Goal: Task Accomplishment & Management: Manage account settings

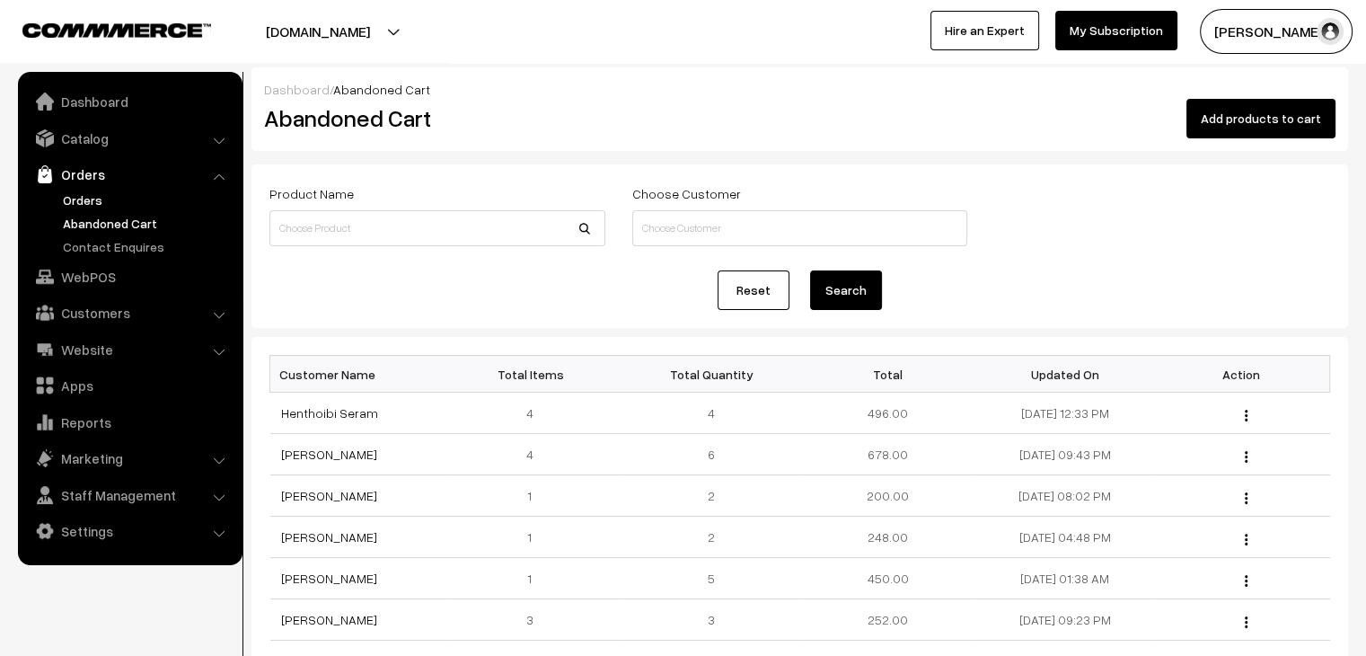
click at [82, 197] on link "Orders" at bounding box center [147, 199] width 178 height 19
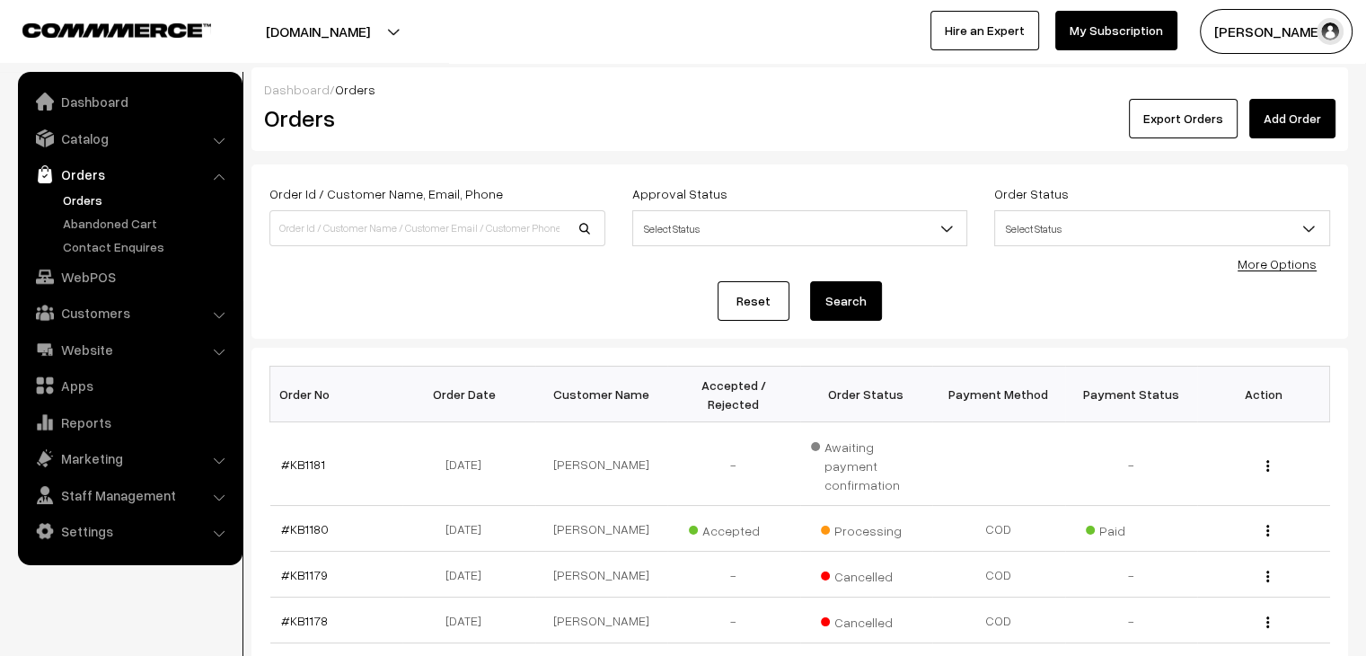
click at [142, 210] on ul "Orders" at bounding box center [130, 223] width 216 height 66
click at [142, 220] on link "Abandoned Cart" at bounding box center [147, 223] width 178 height 19
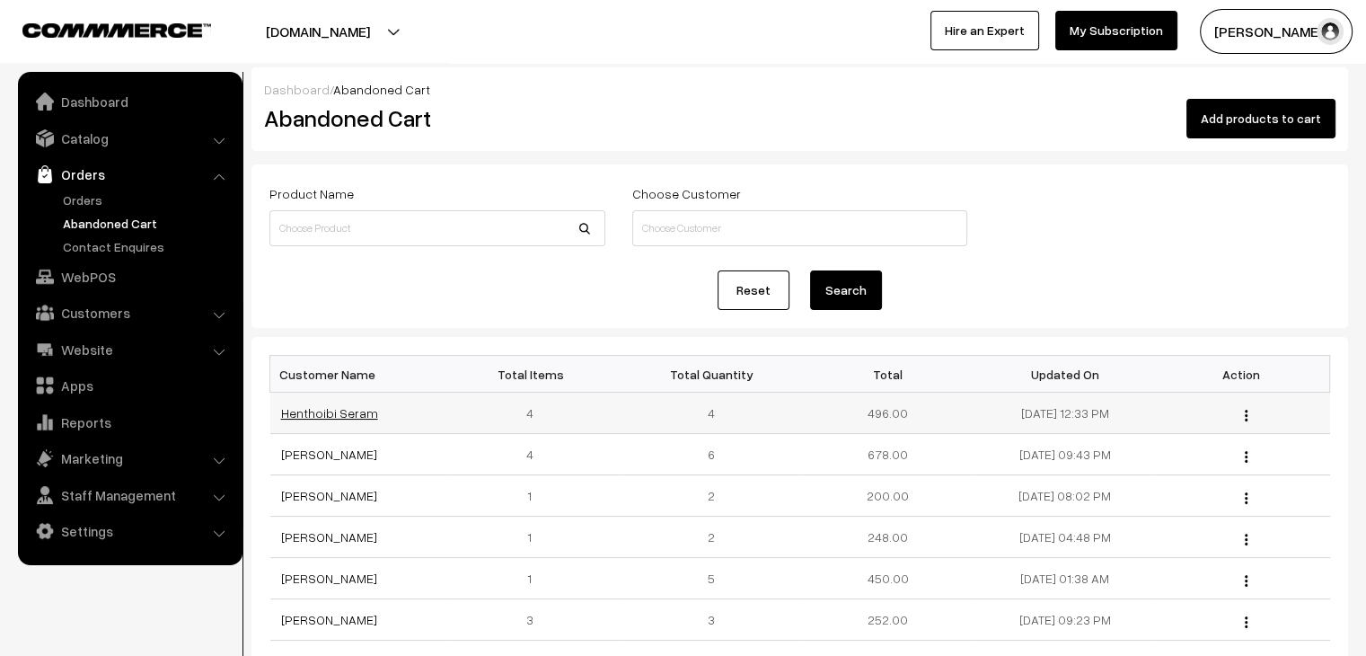
click at [304, 416] on link "Henthoibi Seram" at bounding box center [329, 412] width 97 height 15
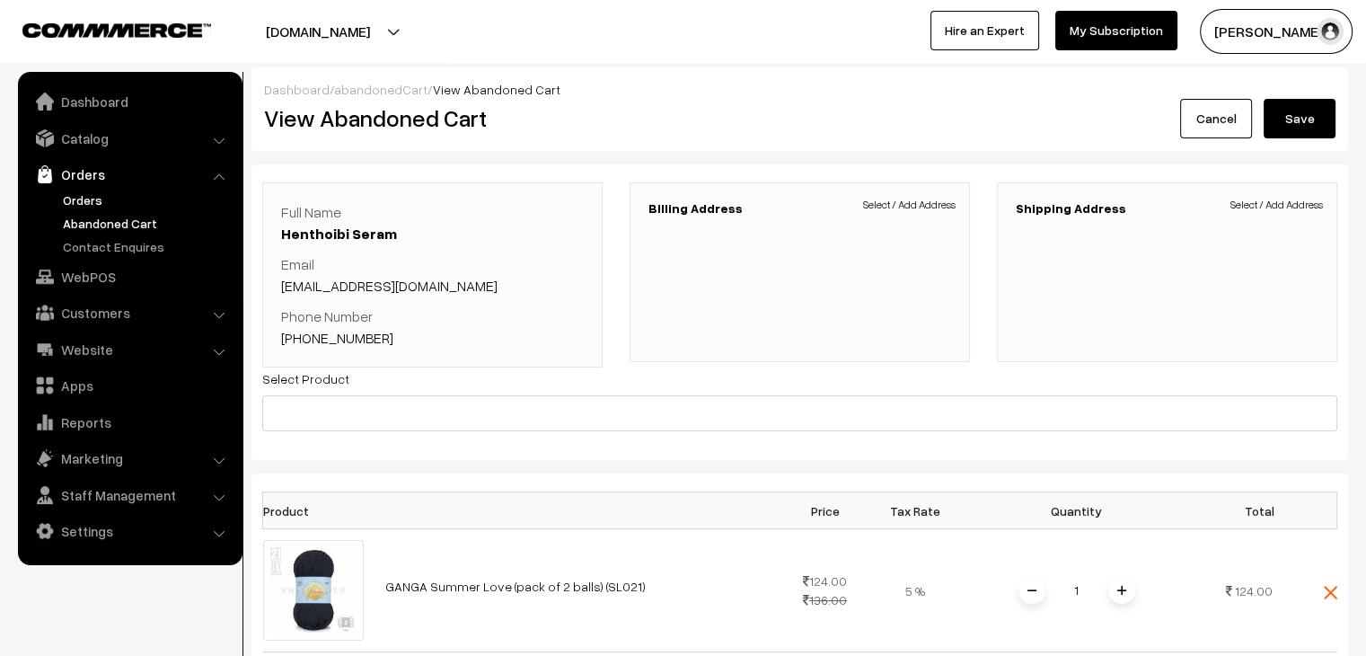
click at [86, 203] on link "Orders" at bounding box center [147, 199] width 178 height 19
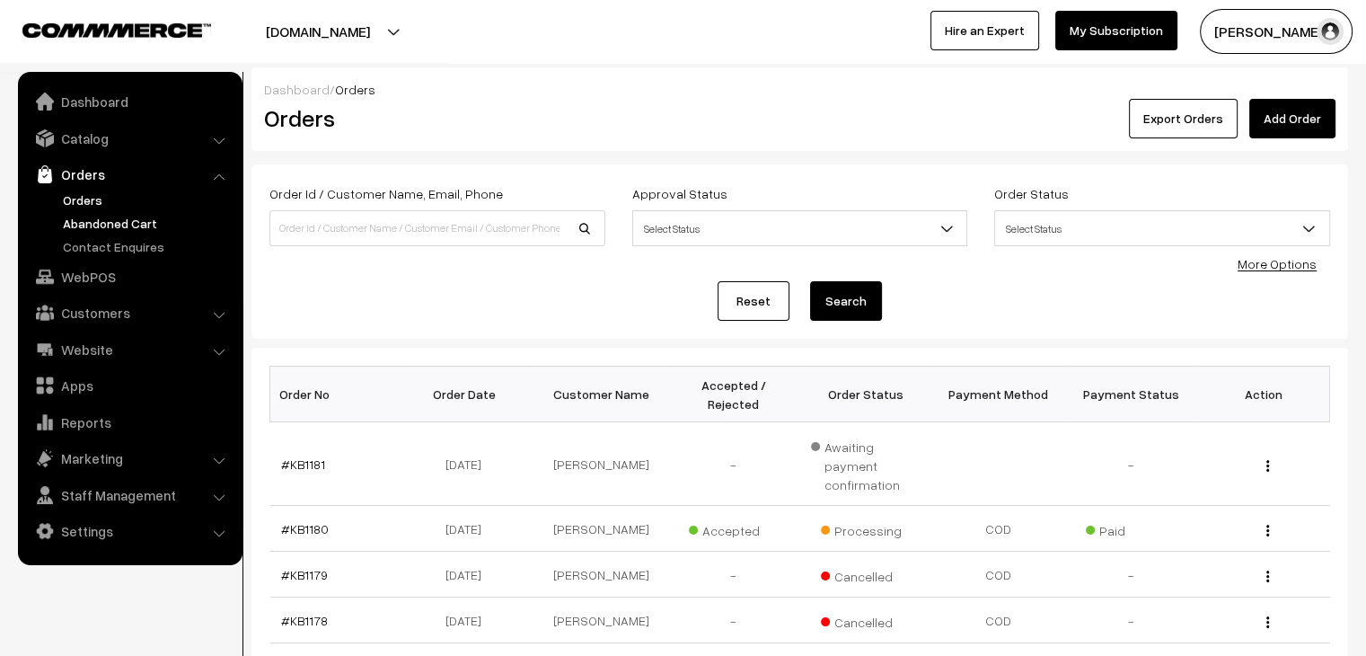
click at [134, 230] on link "Abandoned Cart" at bounding box center [147, 223] width 178 height 19
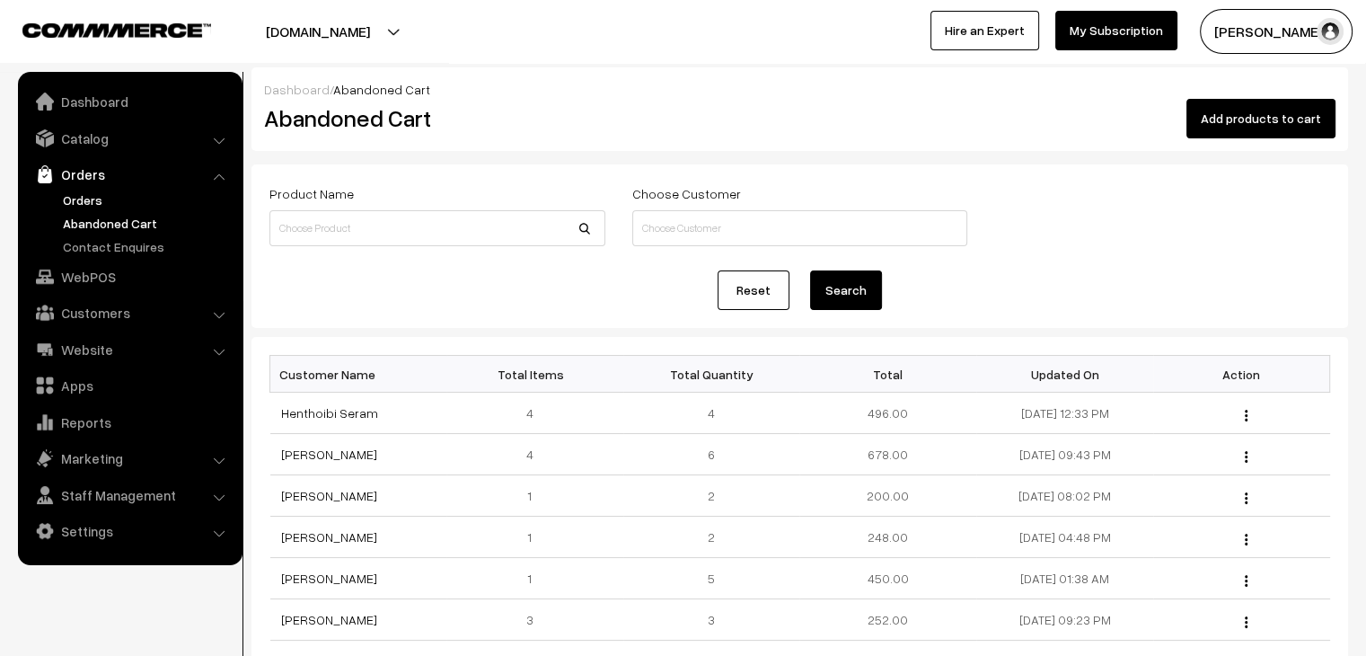
click at [111, 192] on link "Orders" at bounding box center [147, 199] width 178 height 19
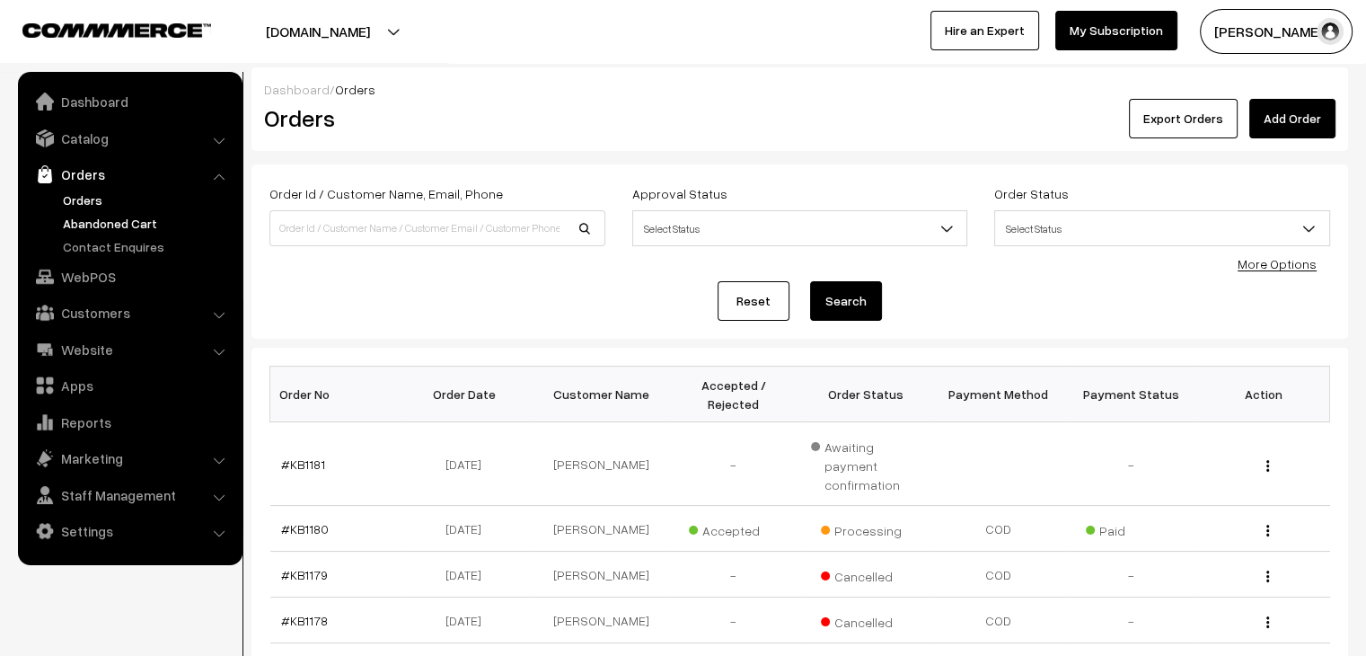
click at [99, 223] on link "Abandoned Cart" at bounding box center [147, 223] width 178 height 19
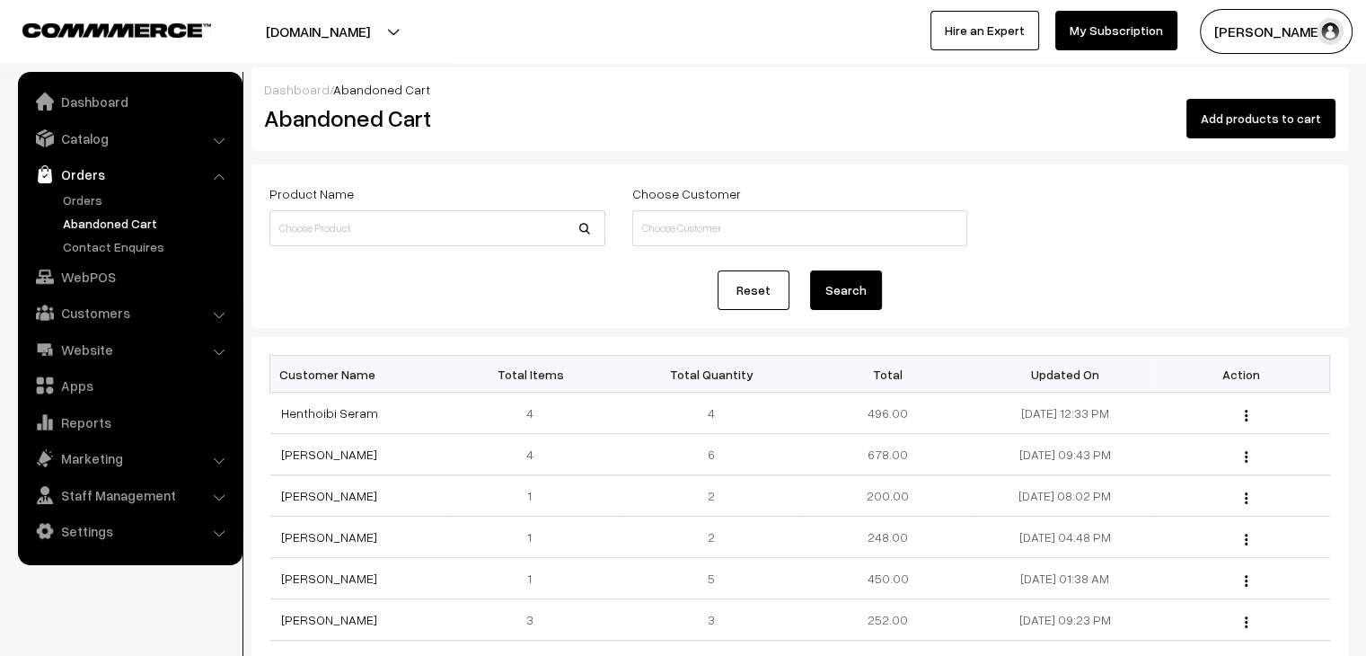
click at [97, 209] on ul "Orders" at bounding box center [130, 223] width 216 height 66
click at [89, 207] on link "Orders" at bounding box center [147, 199] width 178 height 19
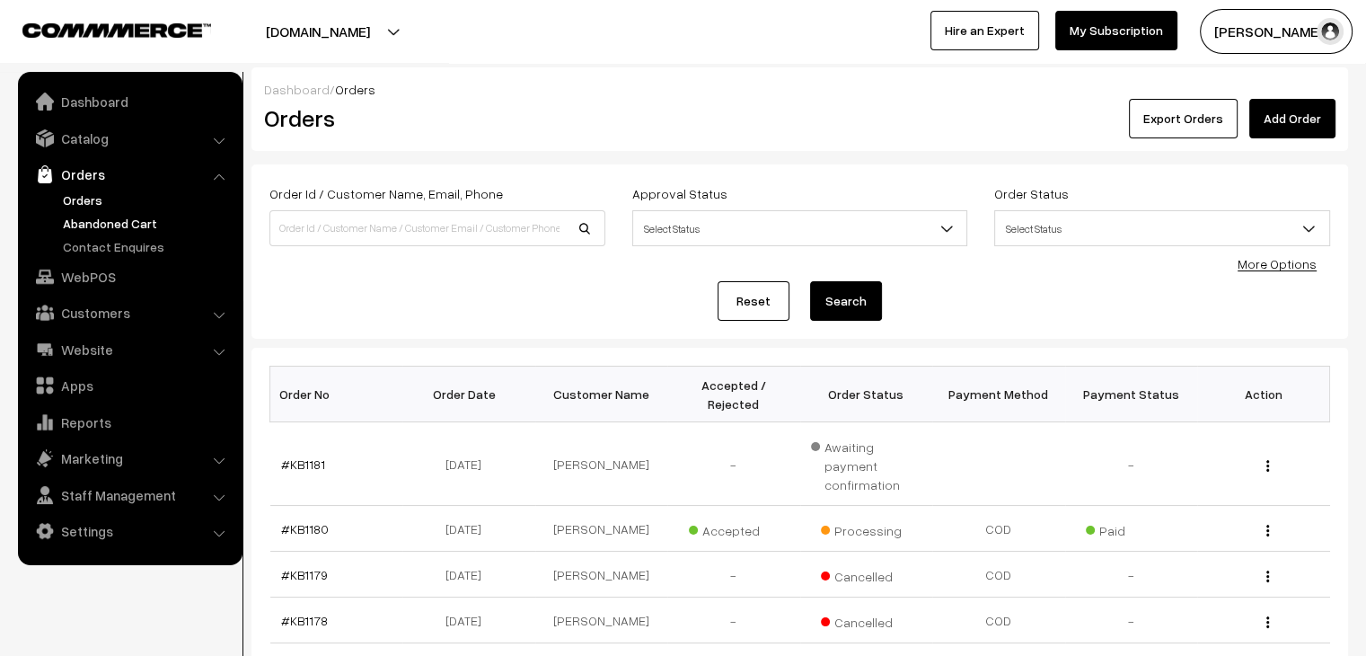
click at [146, 230] on link "Abandoned Cart" at bounding box center [147, 223] width 178 height 19
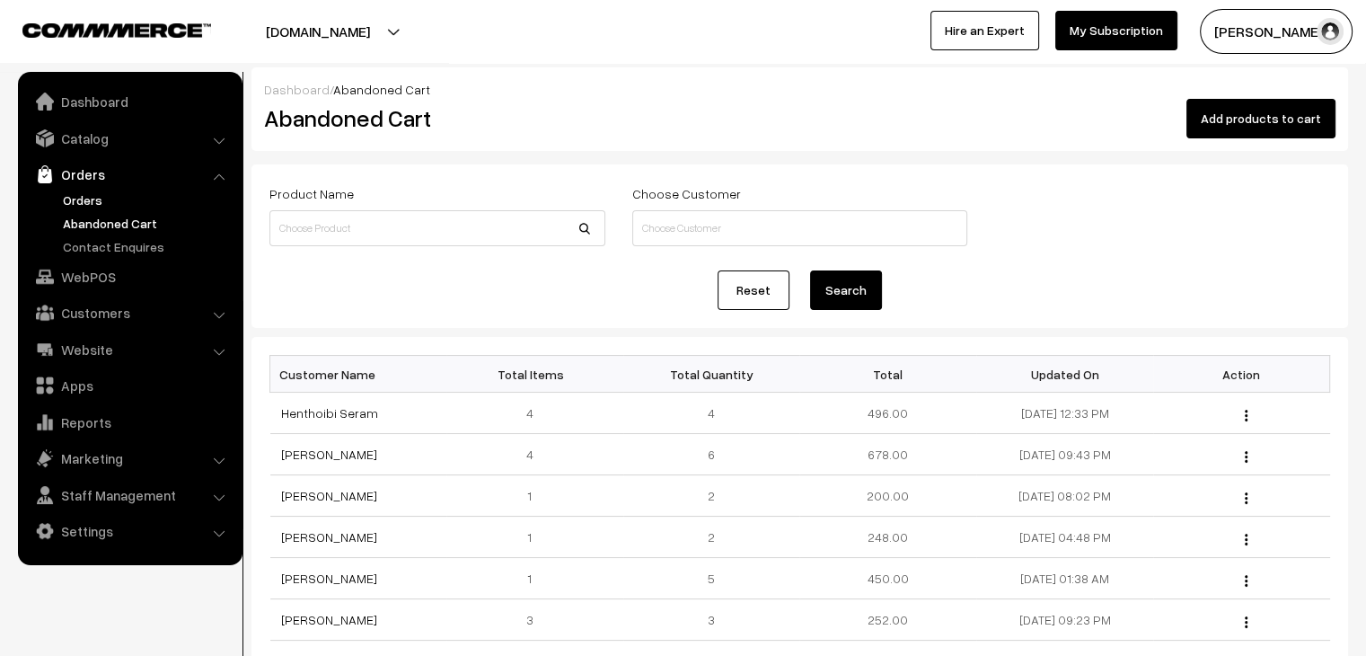
click at [69, 198] on link "Orders" at bounding box center [147, 199] width 178 height 19
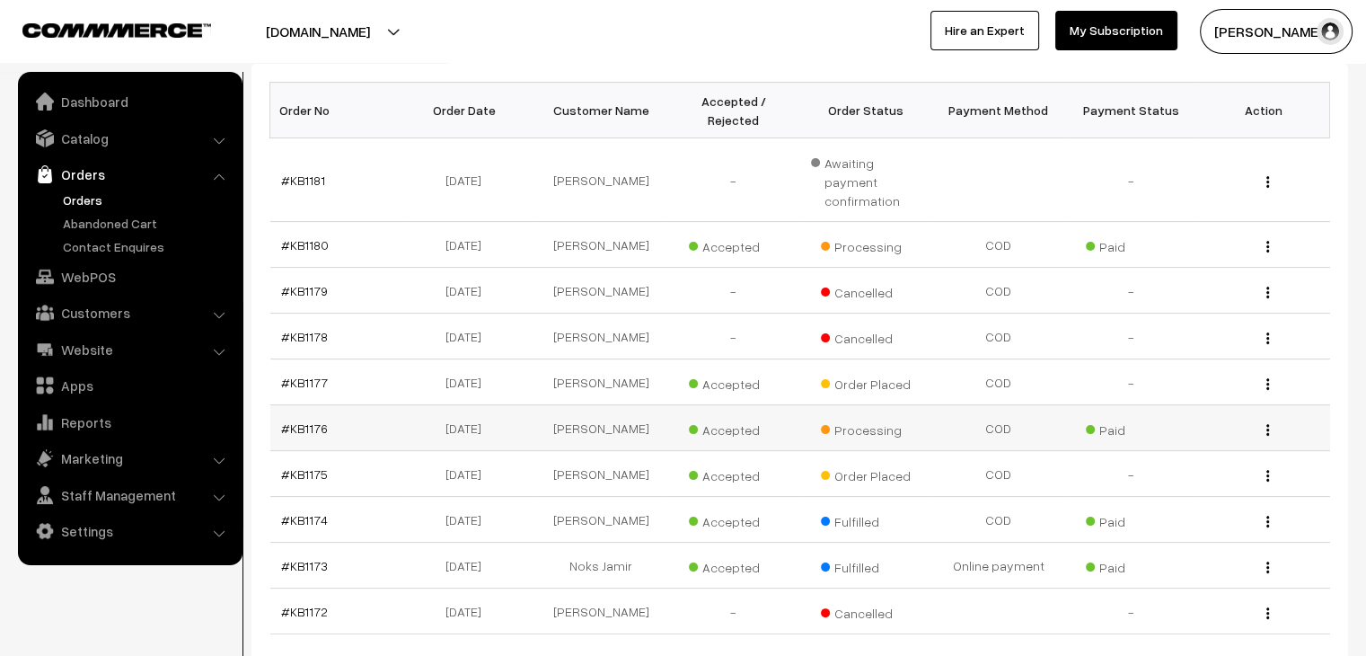
scroll to position [283, 0]
click at [1268, 242] on img "button" at bounding box center [1267, 248] width 3 height 12
